Goal: Information Seeking & Learning: Learn about a topic

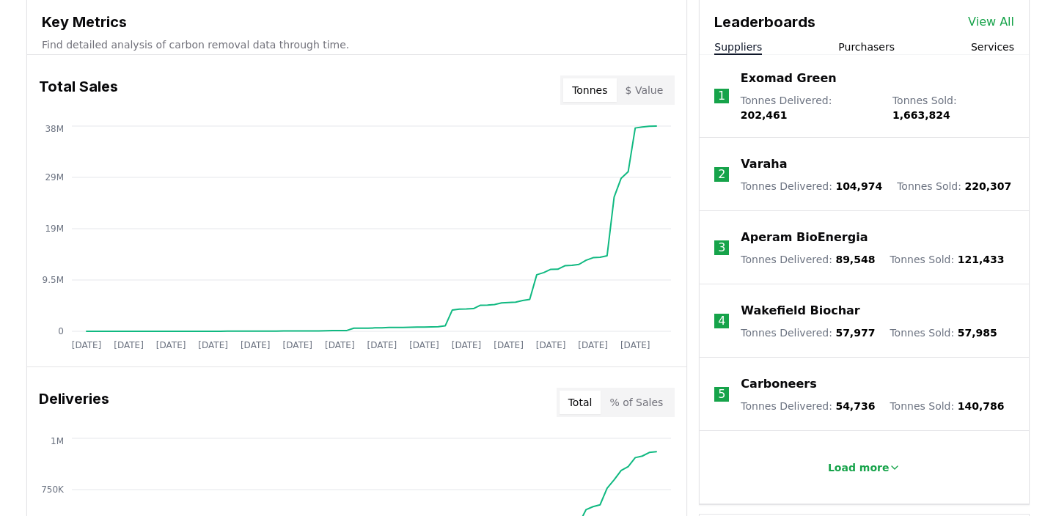
scroll to position [582, 0]
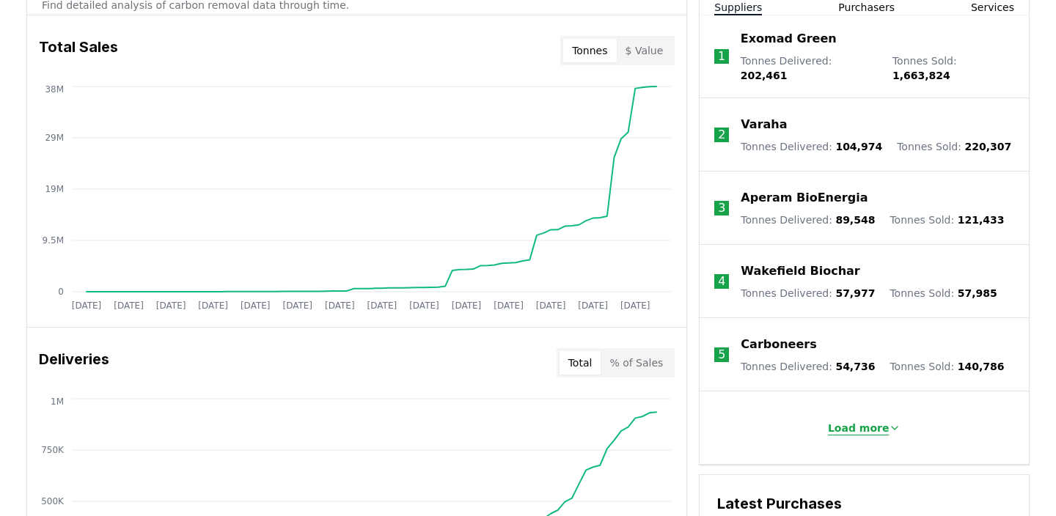
click at [831, 418] on button "Load more" at bounding box center [864, 428] width 97 height 29
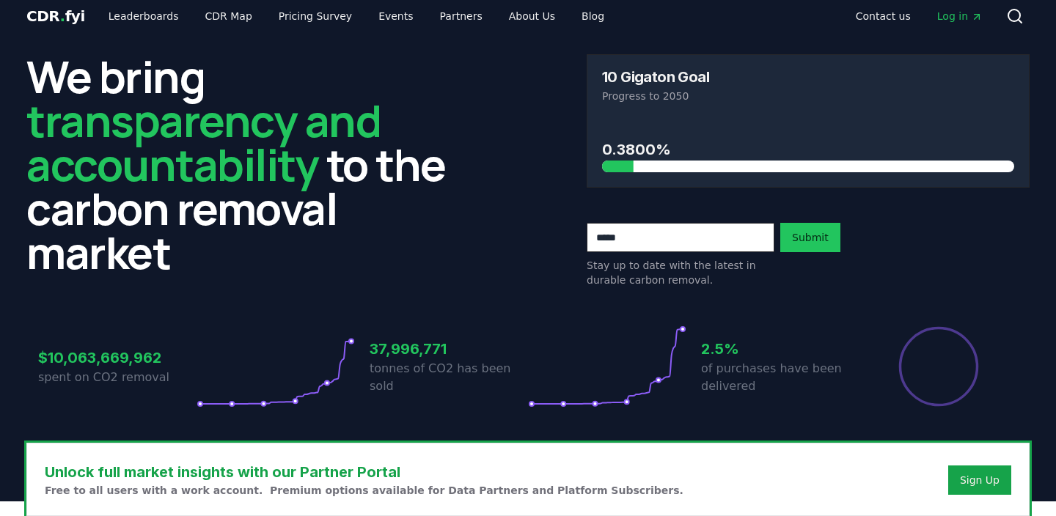
scroll to position [0, 0]
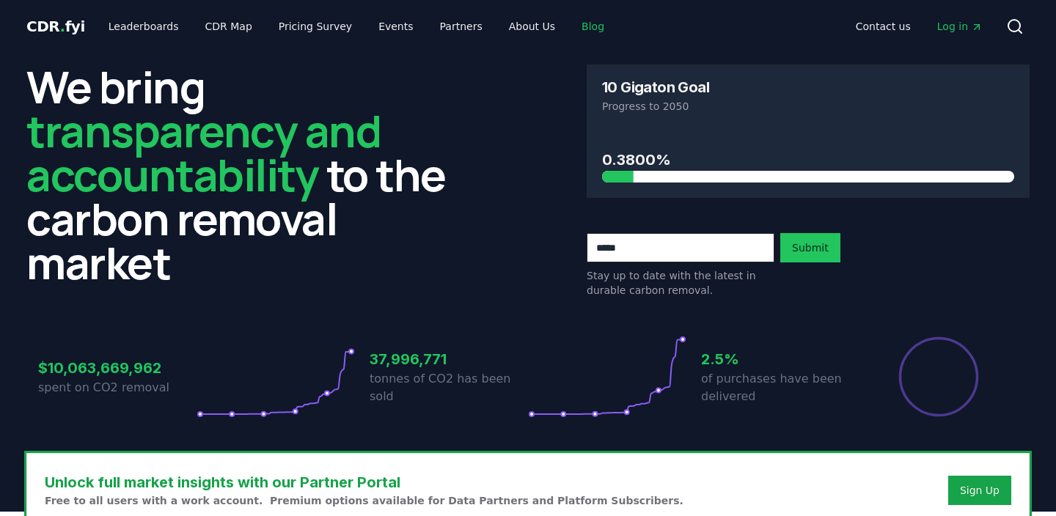
click at [570, 28] on link "Blog" at bounding box center [593, 26] width 46 height 26
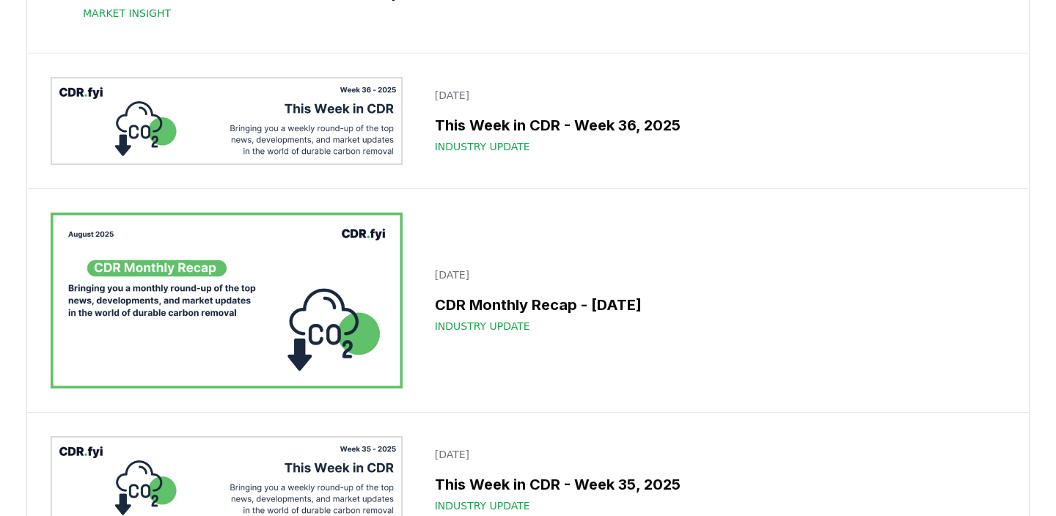
scroll to position [1368, 0]
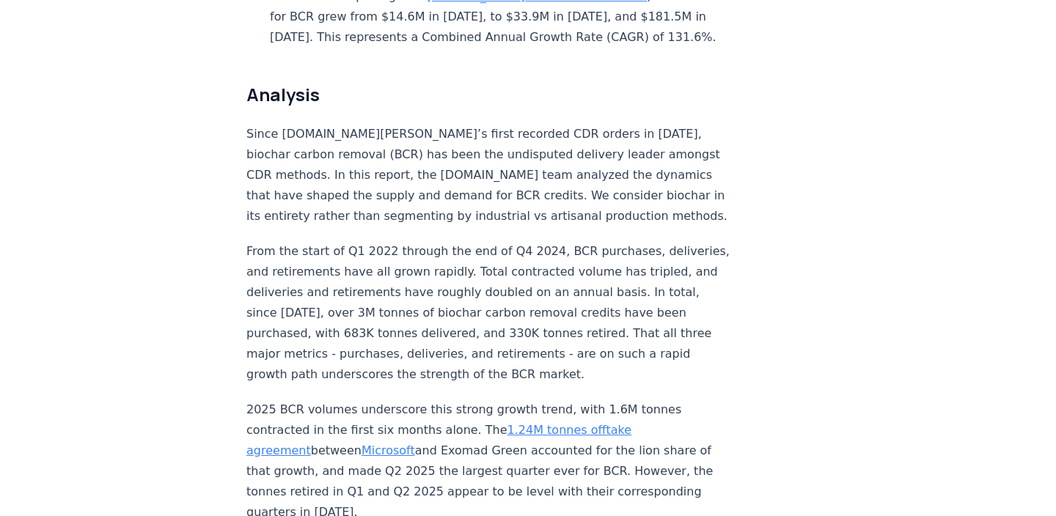
scroll to position [1254, 0]
